Goal: Task Accomplishment & Management: Manage account settings

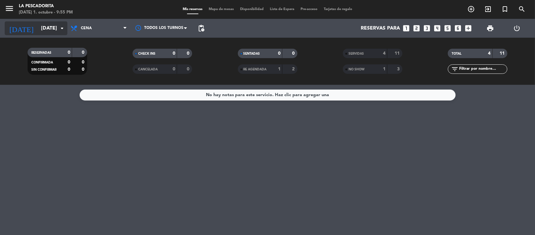
click at [57, 30] on input "[DATE]" at bounding box center [71, 28] width 66 height 12
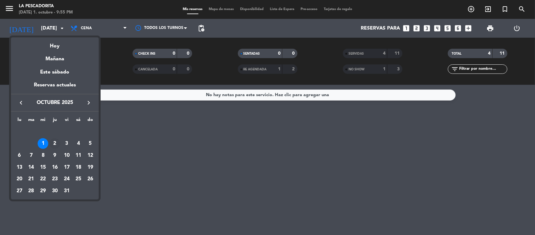
click at [56, 144] on div "2" at bounding box center [55, 143] width 11 height 11
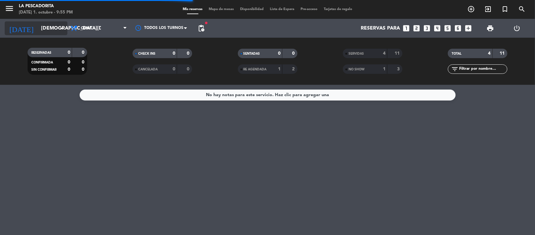
click at [49, 30] on input "[DEMOGRAPHIC_DATA][DATE]" at bounding box center [71, 28] width 66 height 12
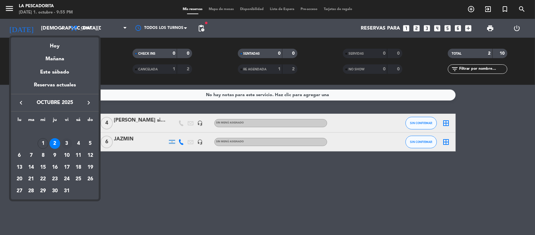
click at [67, 146] on div "3" at bounding box center [66, 143] width 11 height 11
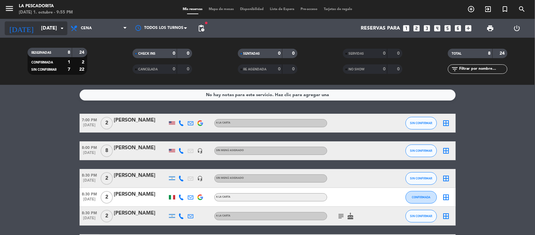
click at [38, 30] on input "[DATE]" at bounding box center [71, 28] width 66 height 12
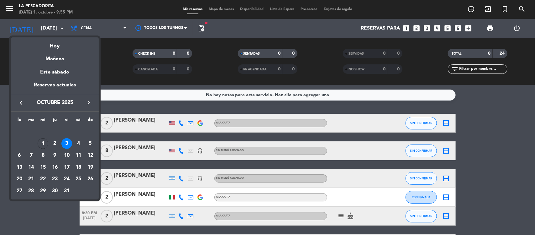
click at [0, 152] on div at bounding box center [267, 117] width 535 height 235
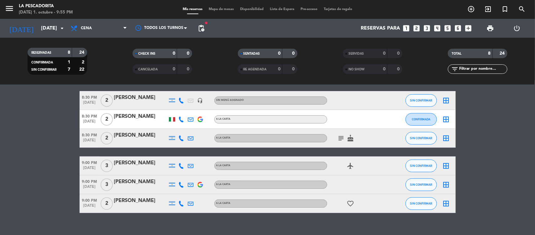
scroll to position [78, 0]
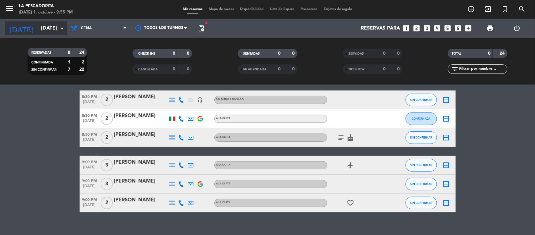
click at [45, 29] on input "[DATE]" at bounding box center [71, 28] width 66 height 12
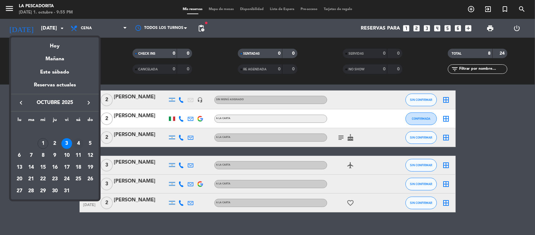
click at [78, 141] on div "4" at bounding box center [78, 143] width 11 height 11
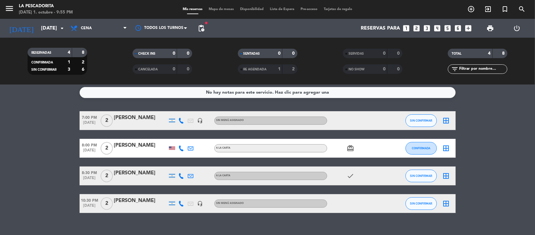
scroll to position [0, 0]
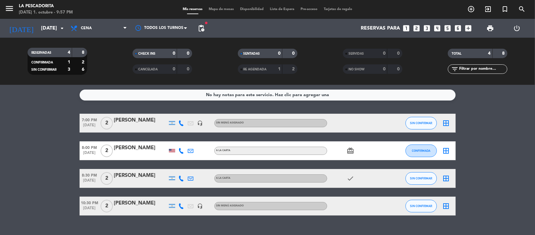
click at [84, 38] on div "RESERVADAS 4 8 CONFIRMADA 1 2 SIN CONFIRMAR 3 6 CHECK INS 0 0 CANCELADA 0 0 SEN…" at bounding box center [267, 61] width 535 height 47
click at [84, 32] on span "Cena" at bounding box center [98, 28] width 63 height 14
click at [92, 55] on div "menu La Pescadorita [DATE] 1. octubre - 9:57 PM Mis reservas Mapa de mesas Disp…" at bounding box center [267, 42] width 535 height 85
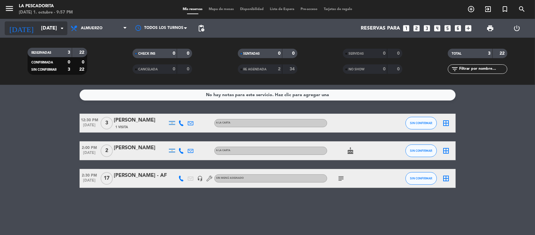
click at [43, 28] on input "[DATE]" at bounding box center [71, 28] width 66 height 12
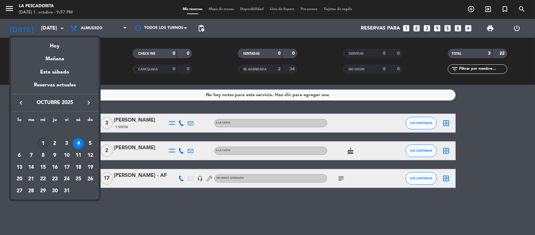
click at [46, 140] on div "1" at bounding box center [43, 143] width 11 height 11
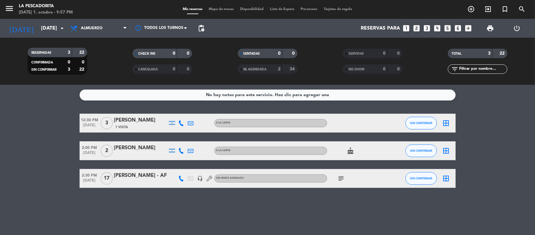
type input "[DATE]"
click at [109, 26] on span "Almuerzo" at bounding box center [98, 28] width 63 height 14
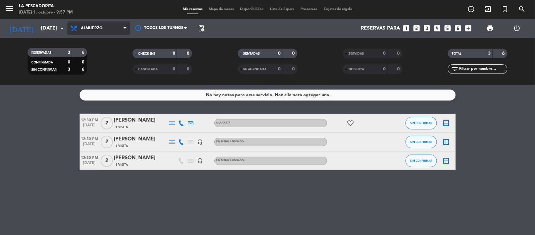
click at [93, 30] on span "Almuerzo" at bounding box center [92, 28] width 22 height 4
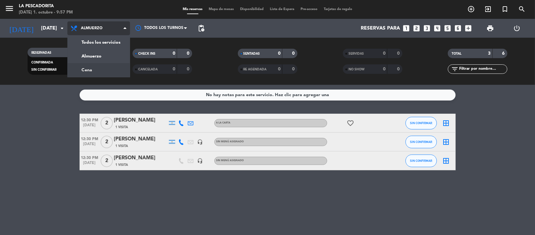
click at [101, 64] on div "menu La Pescadorita [DATE] 1. octubre - 9:57 PM Mis reservas Mapa de mesas Disp…" at bounding box center [267, 42] width 535 height 85
